Goal: Task Accomplishment & Management: Manage account settings

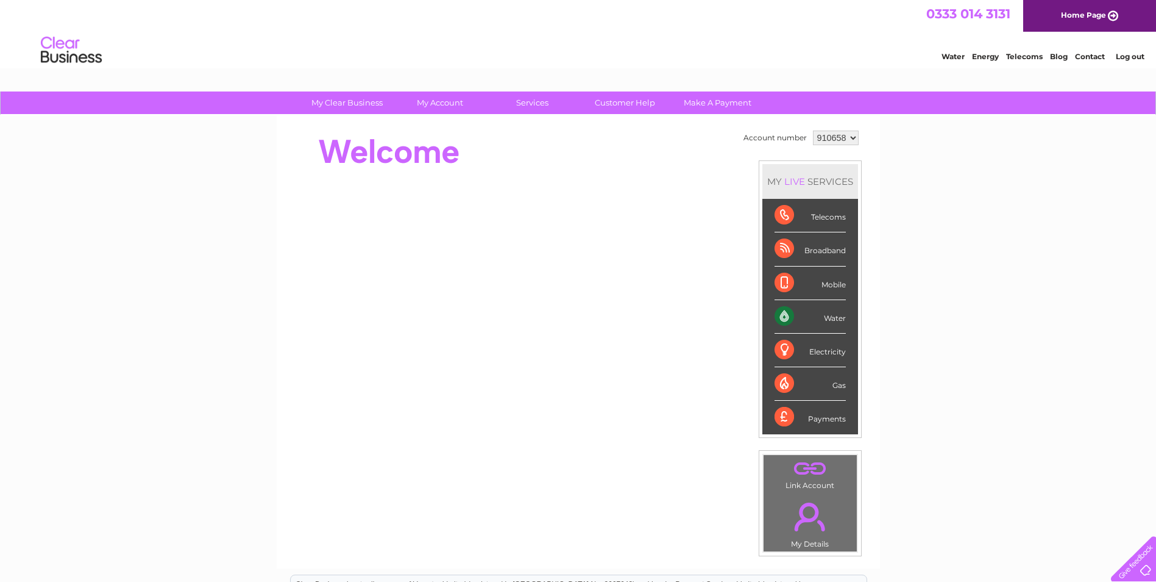
click at [854, 138] on select "910658 919561 947925" at bounding box center [836, 137] width 46 height 15
select select "947925"
click at [813, 130] on select "910658 919561 947925" at bounding box center [836, 137] width 46 height 15
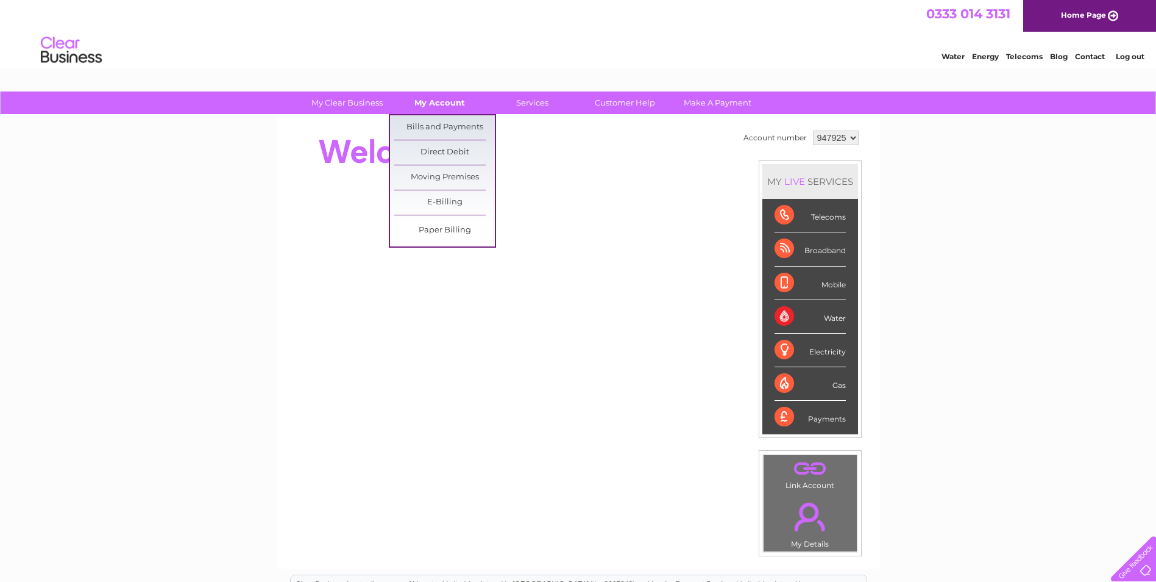
click at [444, 92] on link "My Account" at bounding box center [439, 102] width 101 height 23
click at [446, 130] on link "Bills and Payments" at bounding box center [444, 127] width 101 height 24
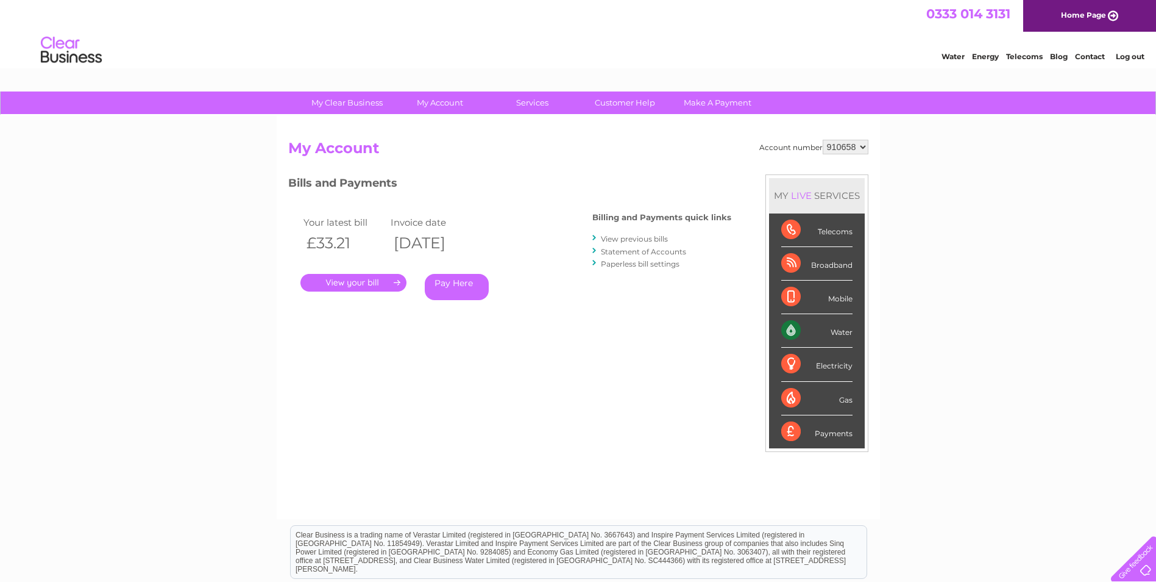
click at [862, 145] on select "910658 919561 947925" at bounding box center [846, 147] width 46 height 15
select select "919561"
click at [823, 140] on select "910658 919561 947925" at bounding box center [846, 147] width 46 height 15
click at [860, 148] on select "910658 919561 947925" at bounding box center [846, 147] width 46 height 15
select select "947925"
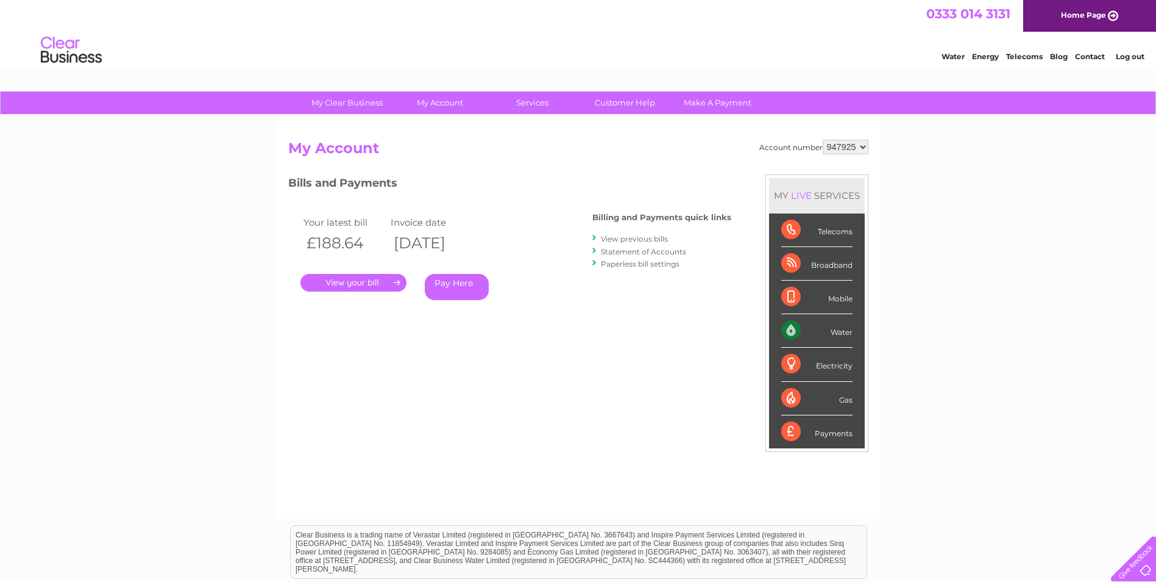
click at [823, 140] on select "910658 919561 947925" at bounding box center [846, 147] width 46 height 15
click at [619, 238] on link "View previous bills" at bounding box center [634, 238] width 67 height 9
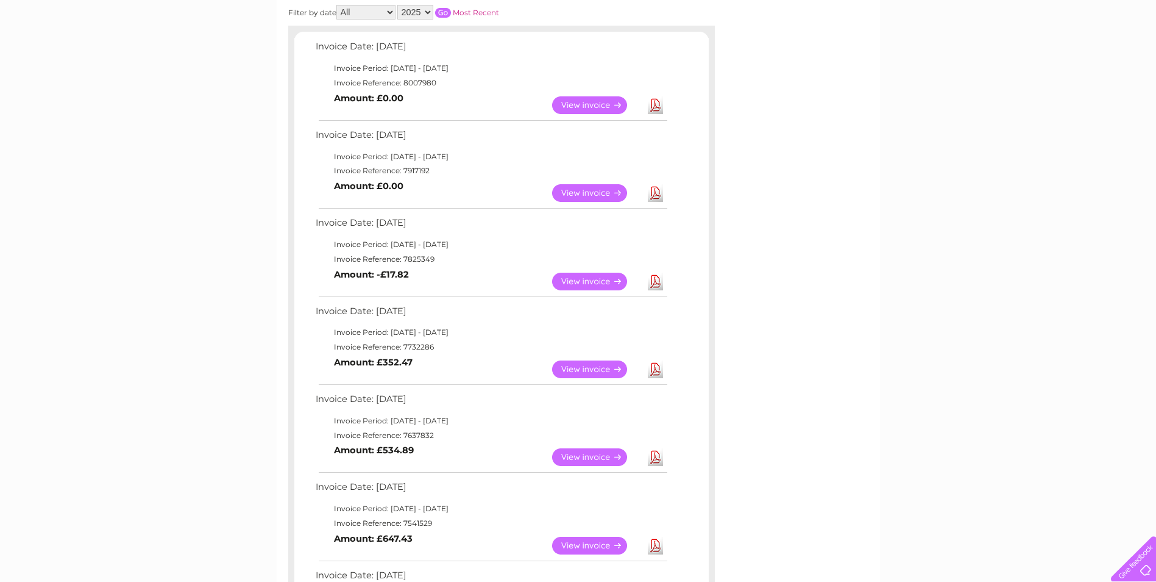
scroll to position [122, 0]
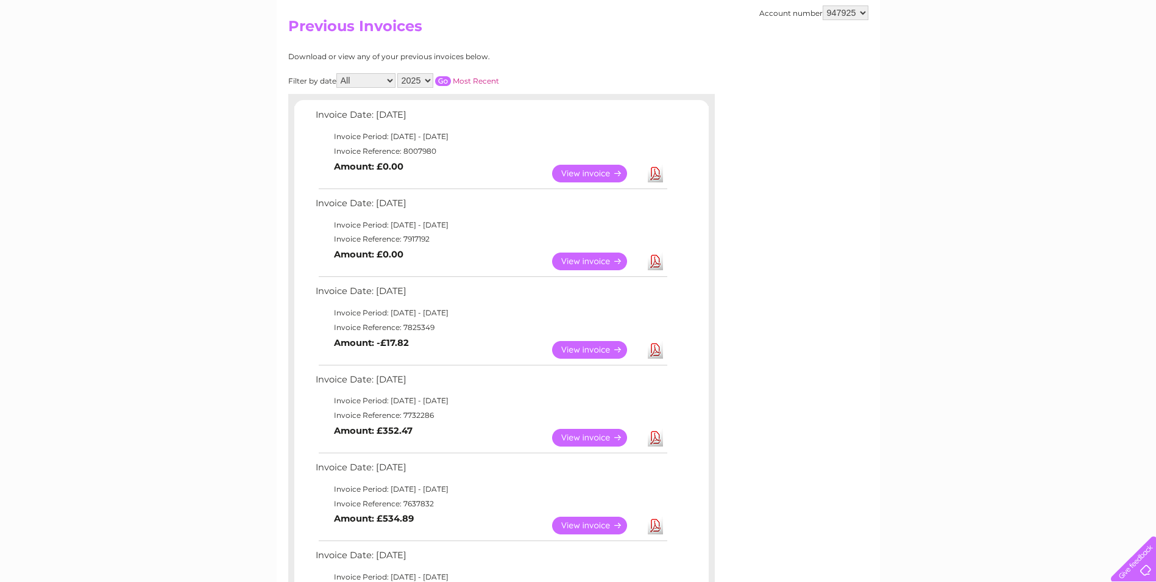
click at [606, 170] on link "View" at bounding box center [597, 174] width 90 height 18
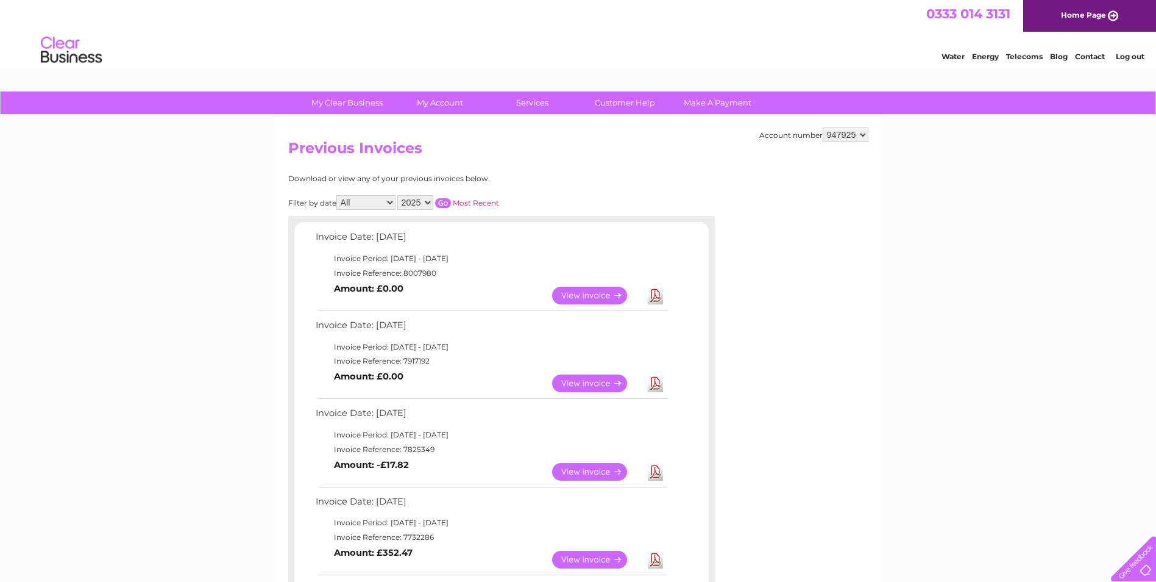
click at [1126, 57] on link "Log out" at bounding box center [1130, 56] width 29 height 9
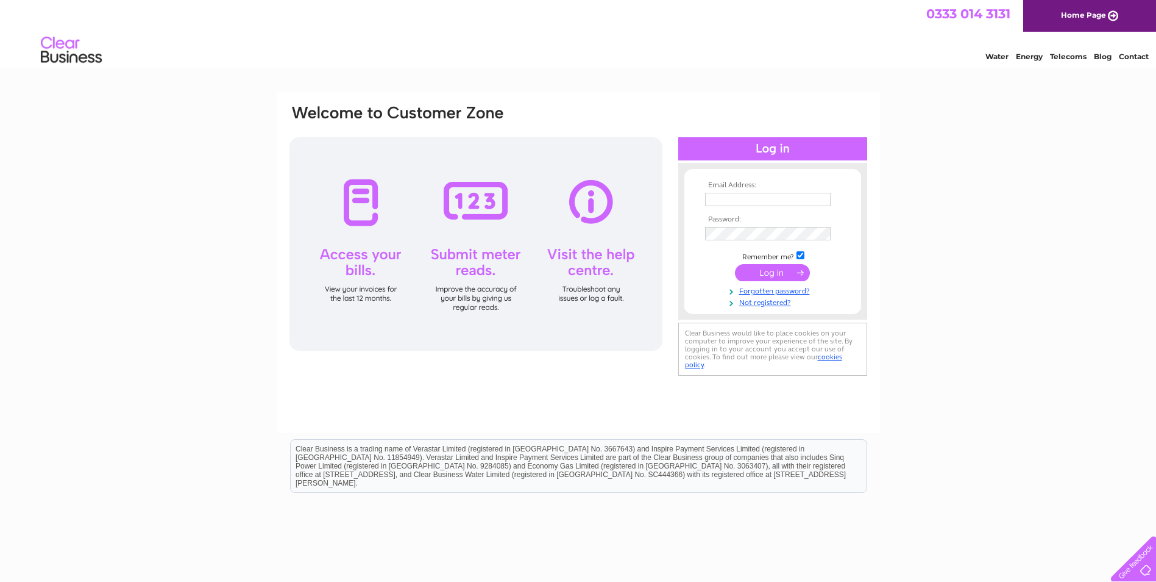
type input "[EMAIL_ADDRESS][DOMAIN_NAME]"
click at [775, 269] on input "submit" at bounding box center [772, 272] width 75 height 17
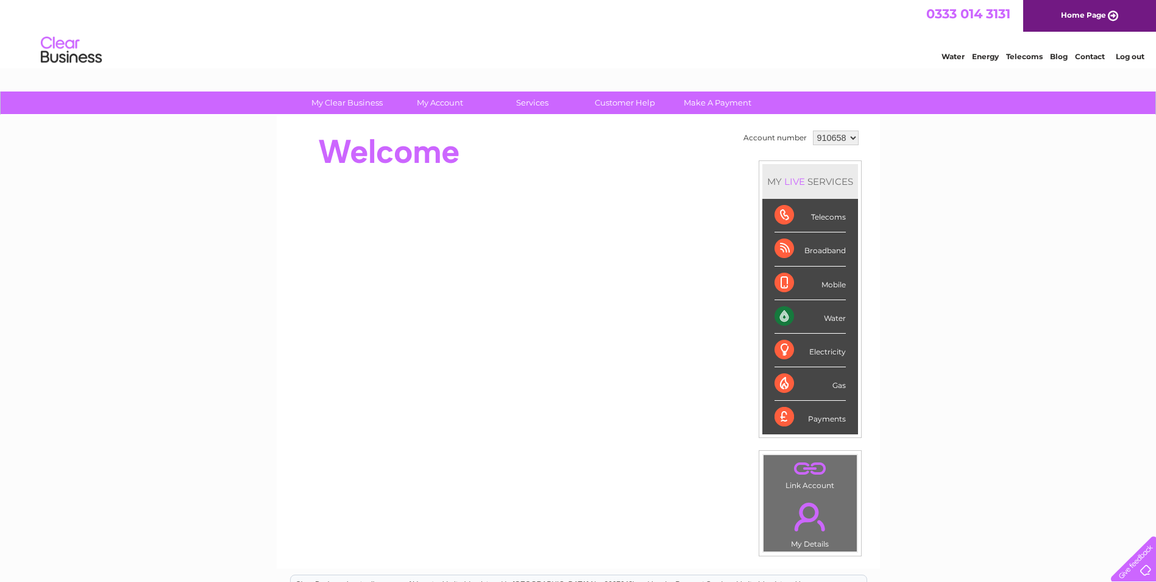
click at [841, 136] on select "910658 919561 947925" at bounding box center [836, 137] width 46 height 15
click at [1125, 57] on link "Log out" at bounding box center [1130, 56] width 29 height 9
